Goal: Task Accomplishment & Management: Use online tool/utility

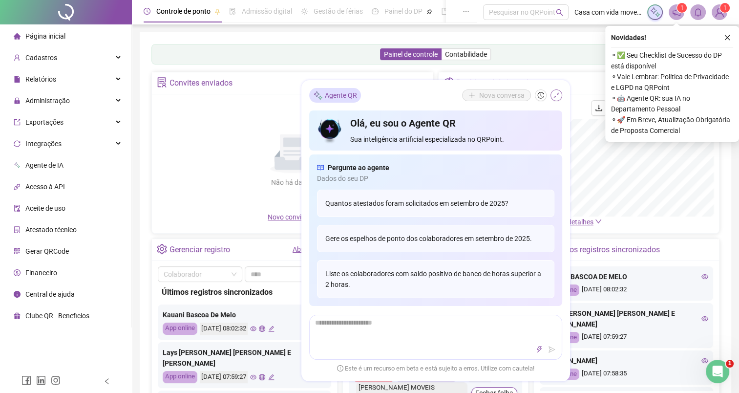
click at [555, 96] on icon "shrink" at bounding box center [556, 95] width 7 height 7
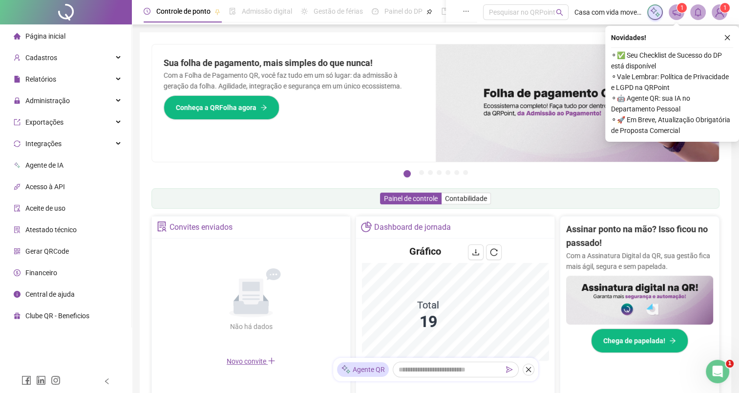
click at [729, 39] on icon "close" at bounding box center [727, 37] width 7 height 7
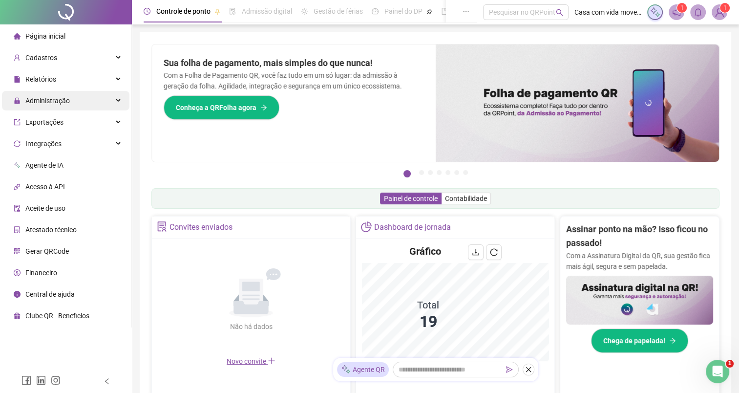
click at [102, 101] on div "Administração" at bounding box center [66, 101] width 128 height 20
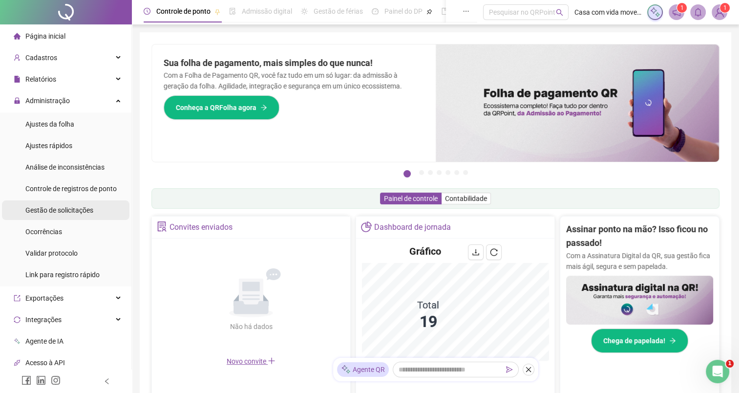
click at [78, 215] on div "Gestão de solicitações" at bounding box center [59, 210] width 68 height 20
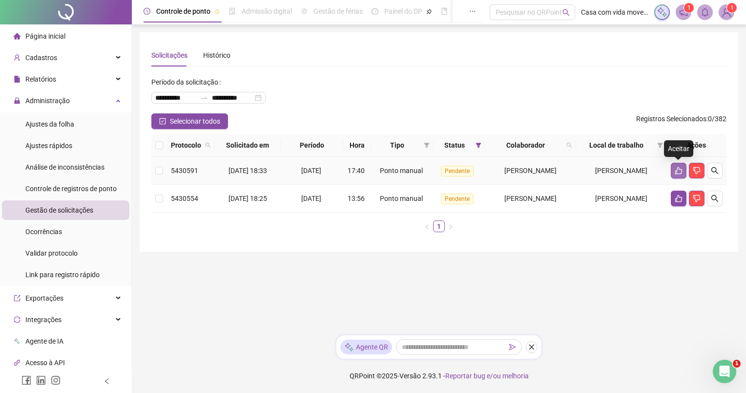
click at [684, 168] on button "button" at bounding box center [679, 171] width 16 height 16
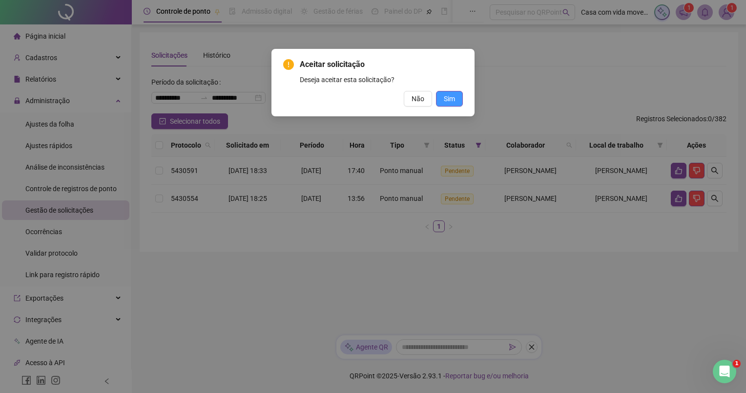
click at [454, 100] on span "Sim" at bounding box center [449, 98] width 11 height 11
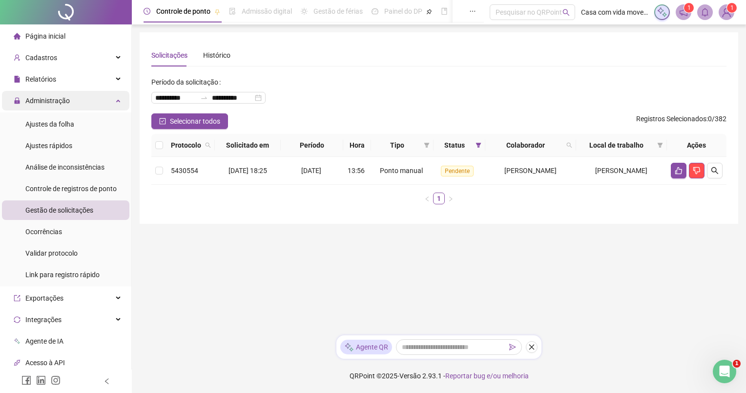
click at [80, 99] on div "Administração" at bounding box center [66, 101] width 128 height 20
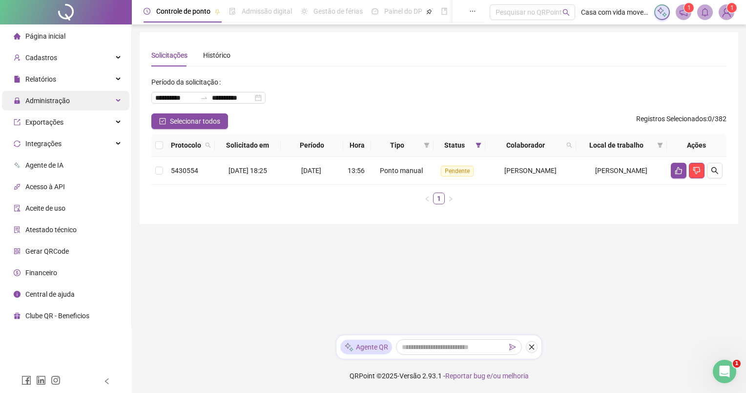
click at [80, 101] on div "Administração" at bounding box center [66, 101] width 128 height 20
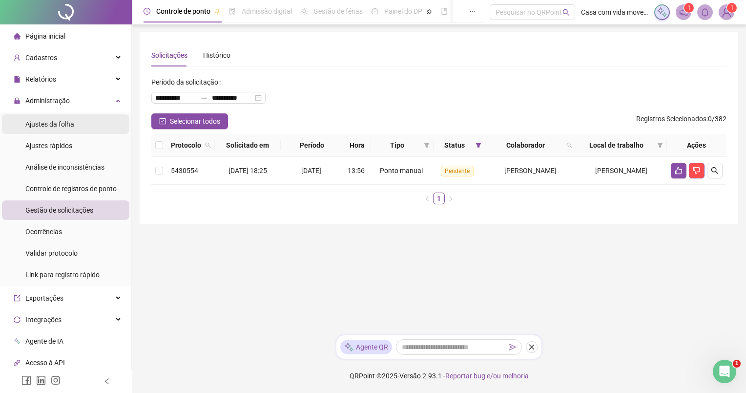
click at [77, 122] on li "Ajustes da folha" at bounding box center [66, 124] width 128 height 20
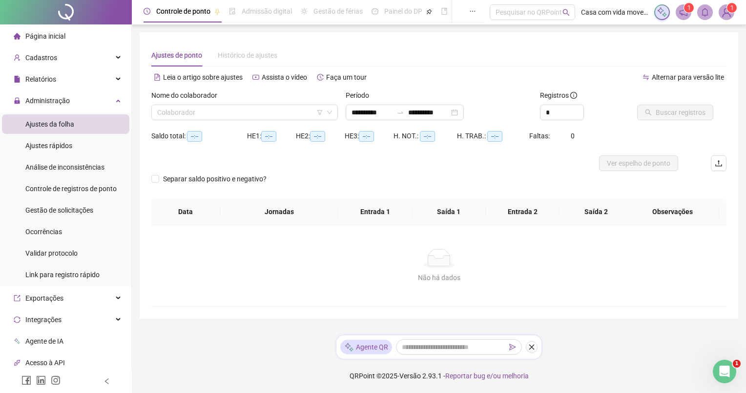
type input "**********"
click at [317, 109] on icon "filter" at bounding box center [320, 112] width 6 height 6
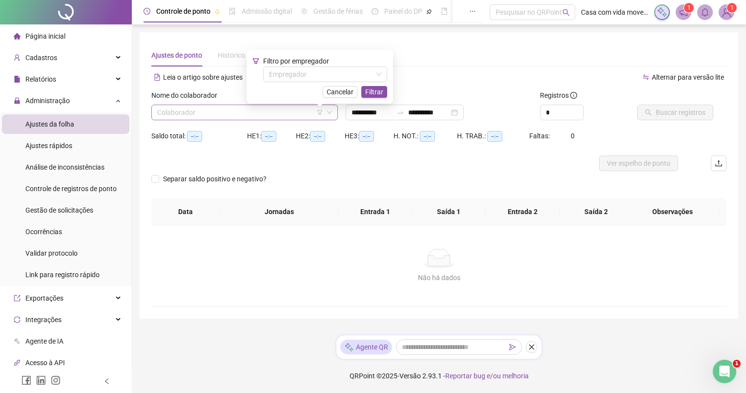
click at [303, 115] on input "search" at bounding box center [240, 112] width 166 height 15
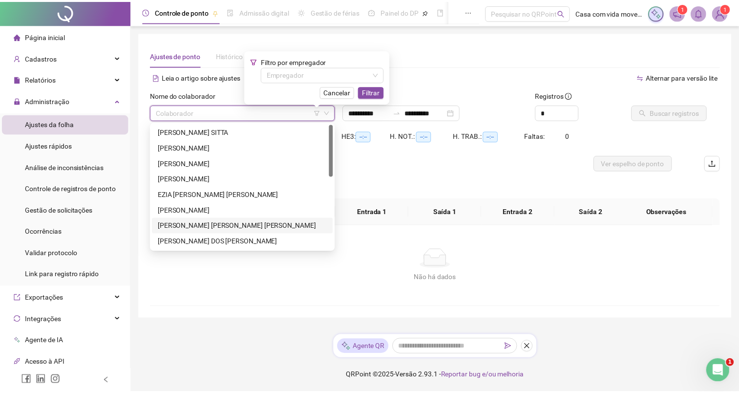
scroll to position [98, 0]
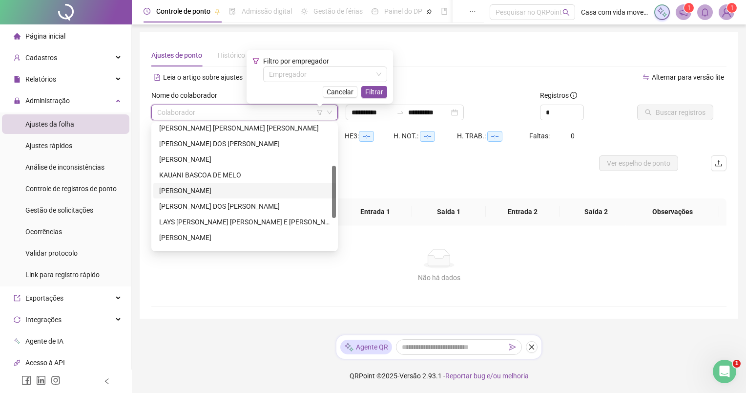
click at [235, 189] on div "[PERSON_NAME]" at bounding box center [244, 190] width 171 height 11
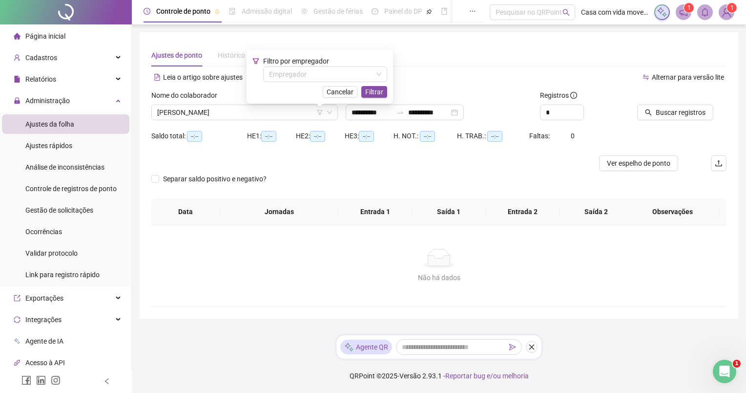
click at [424, 84] on div "Leia o artigo sobre ajustes Assista o vídeo Faça um tour" at bounding box center [295, 77] width 288 height 16
click at [658, 117] on span "Buscar registros" at bounding box center [681, 112] width 50 height 11
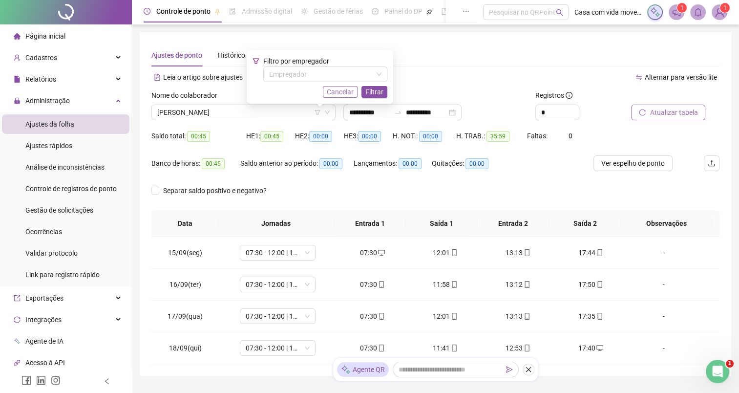
click at [351, 92] on span "Cancelar" at bounding box center [340, 91] width 27 height 11
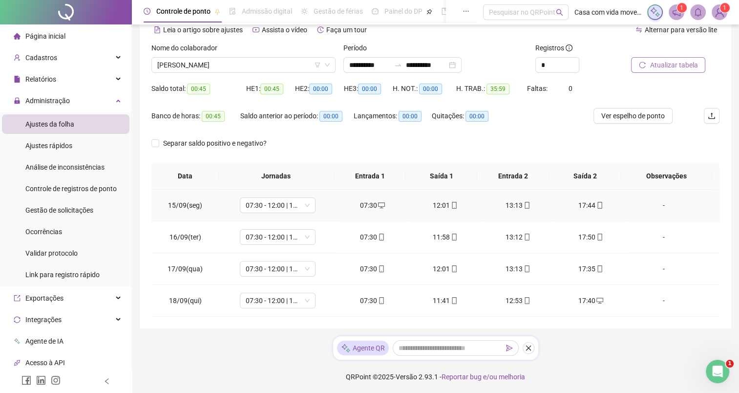
scroll to position [0, 0]
